Goal: Task Accomplishment & Management: Complete application form

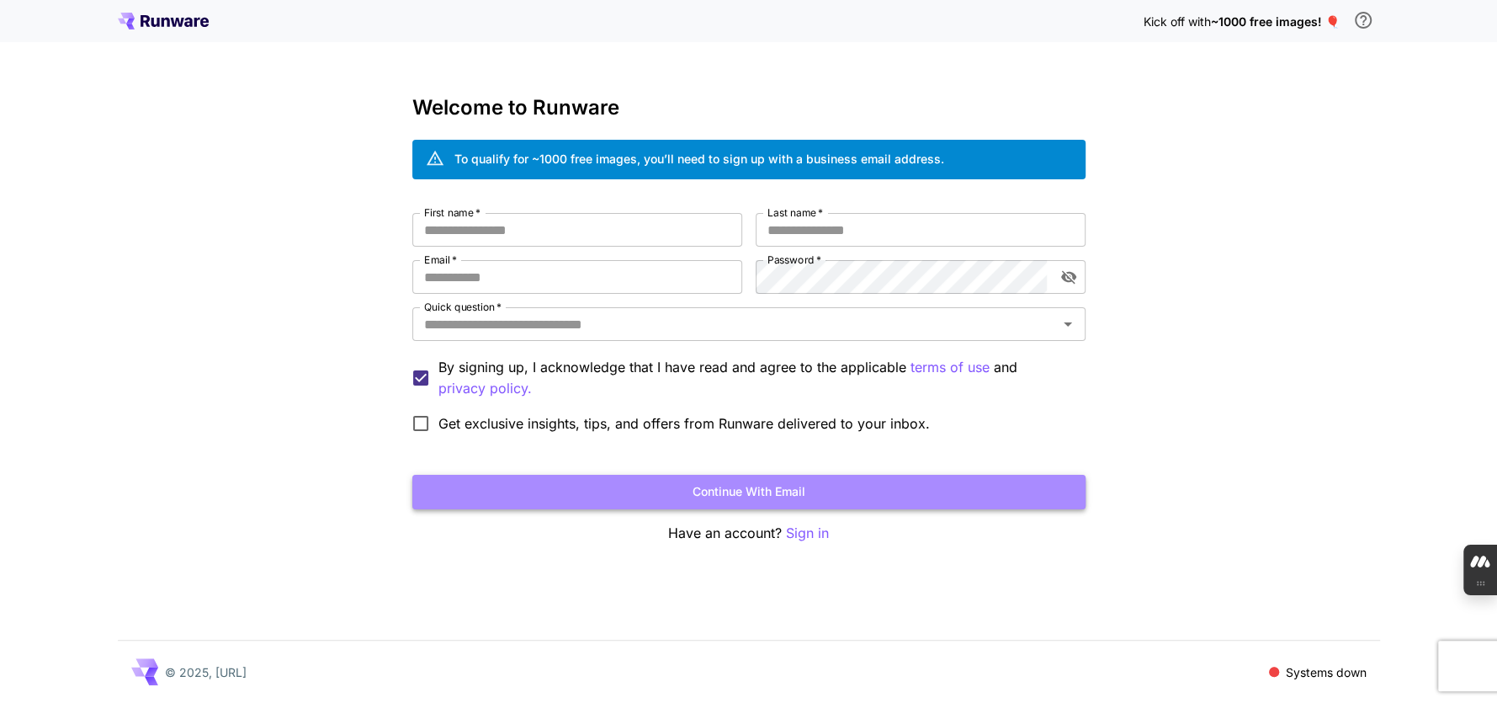
click at [792, 480] on button "Continue with email" at bounding box center [748, 492] width 673 height 35
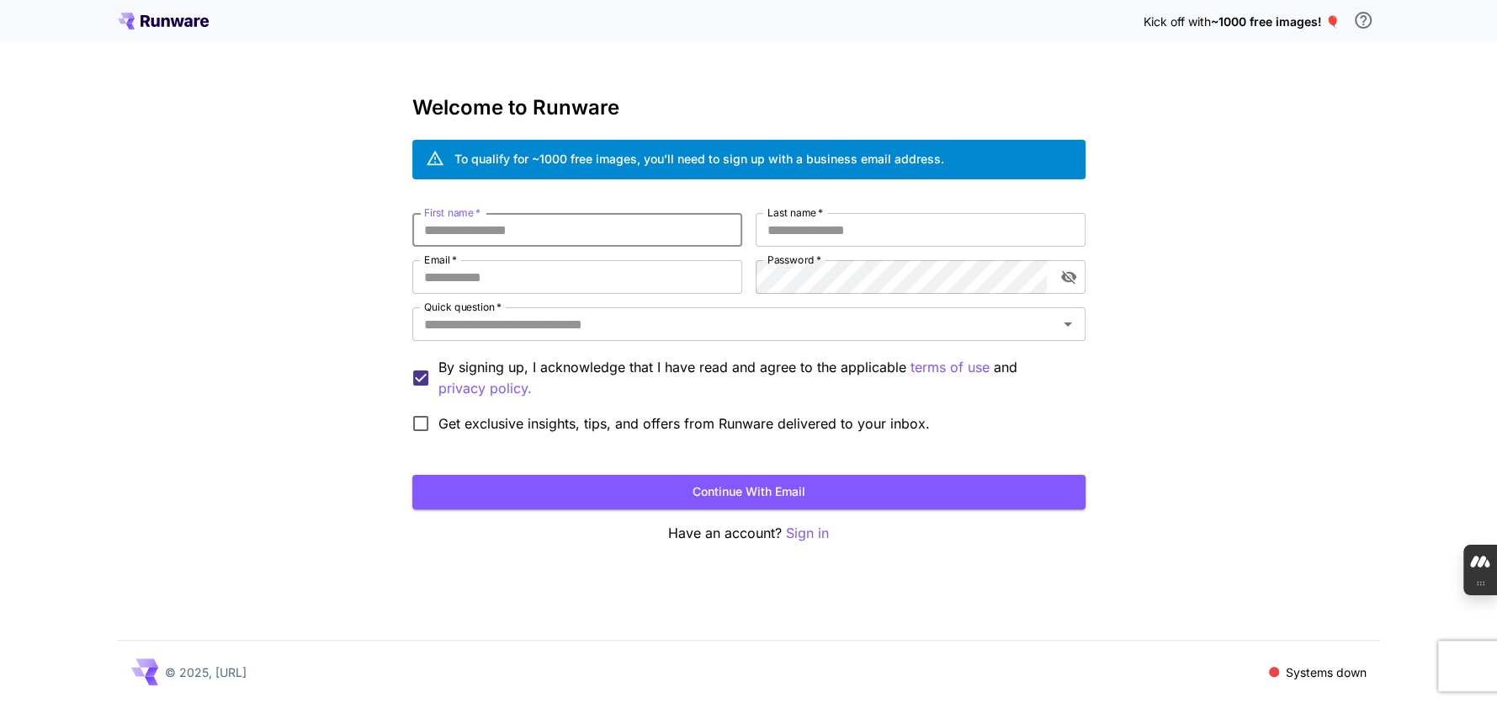
click at [539, 234] on input "First name   *" at bounding box center [577, 230] width 330 height 34
